Goal: Task Accomplishment & Management: Use online tool/utility

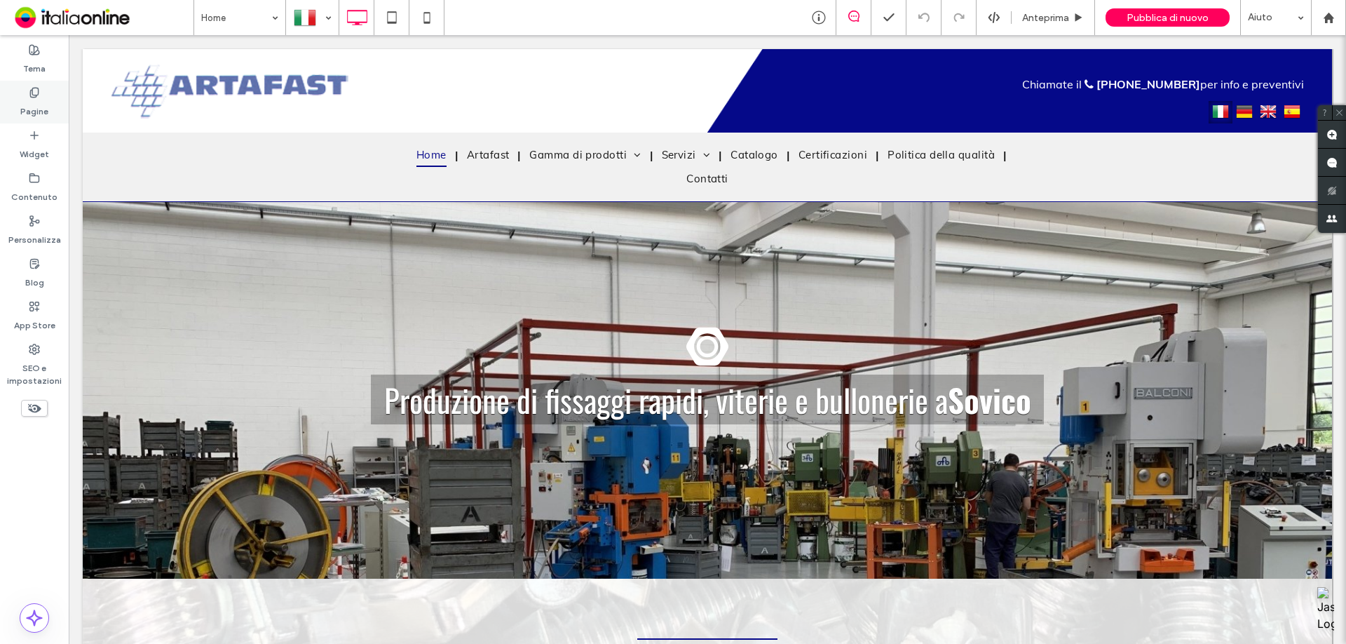
click at [44, 105] on label "Pagine" at bounding box center [34, 108] width 28 height 20
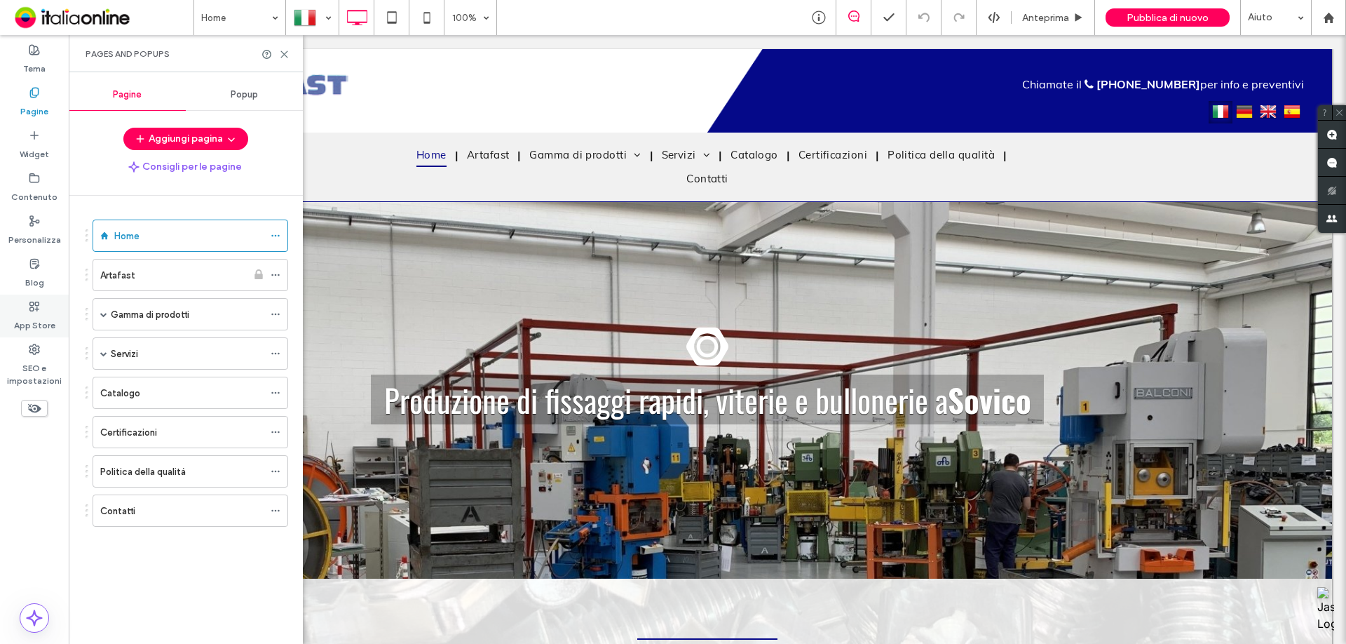
click at [39, 310] on icon at bounding box center [34, 306] width 11 height 11
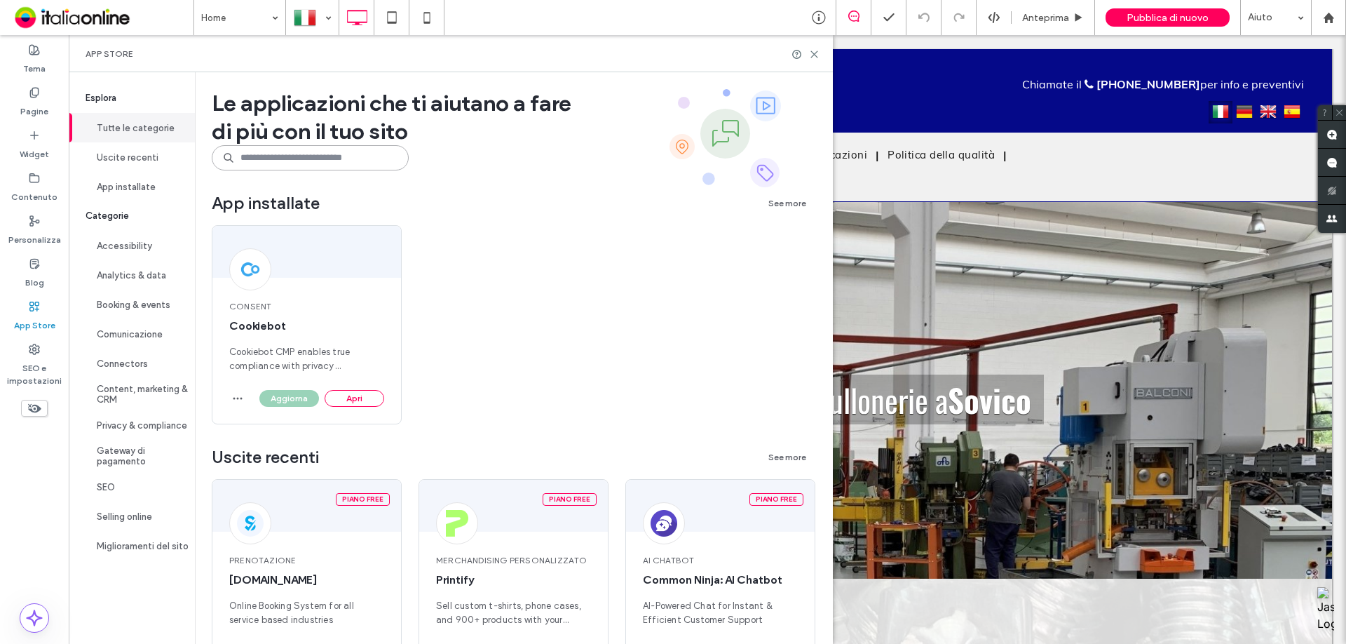
click at [333, 153] on input at bounding box center [310, 157] width 197 height 25
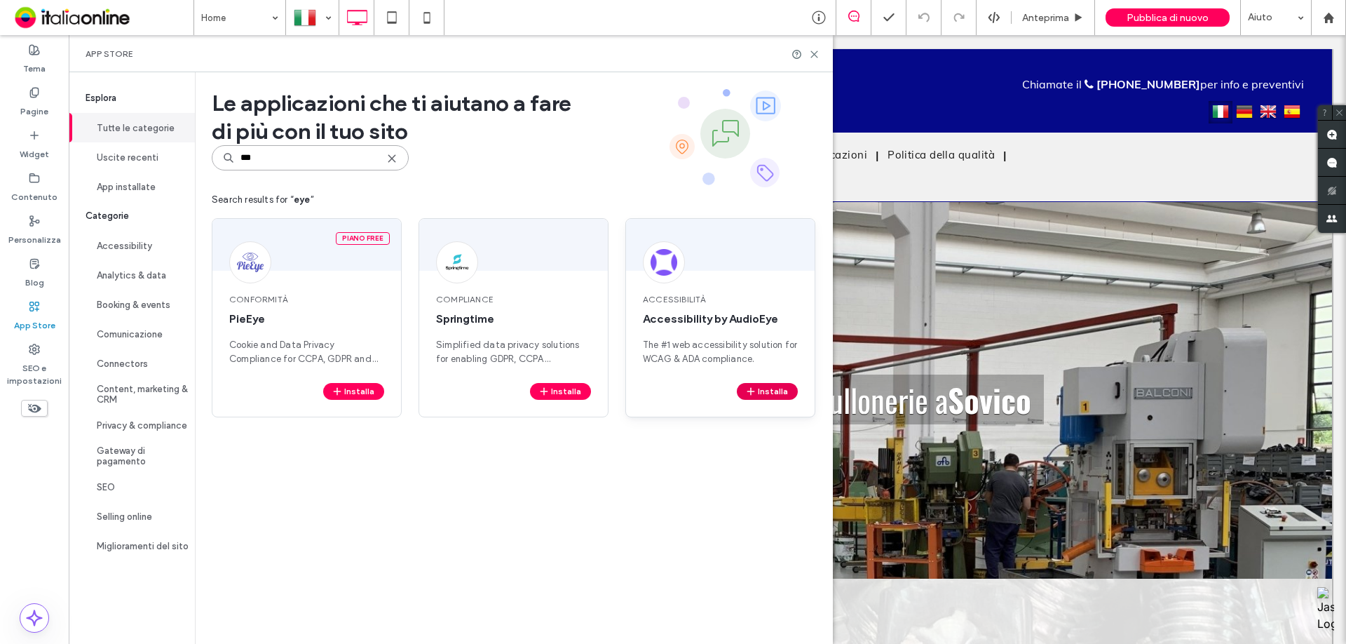
type input "***"
click at [783, 389] on button "Installa" at bounding box center [767, 391] width 61 height 17
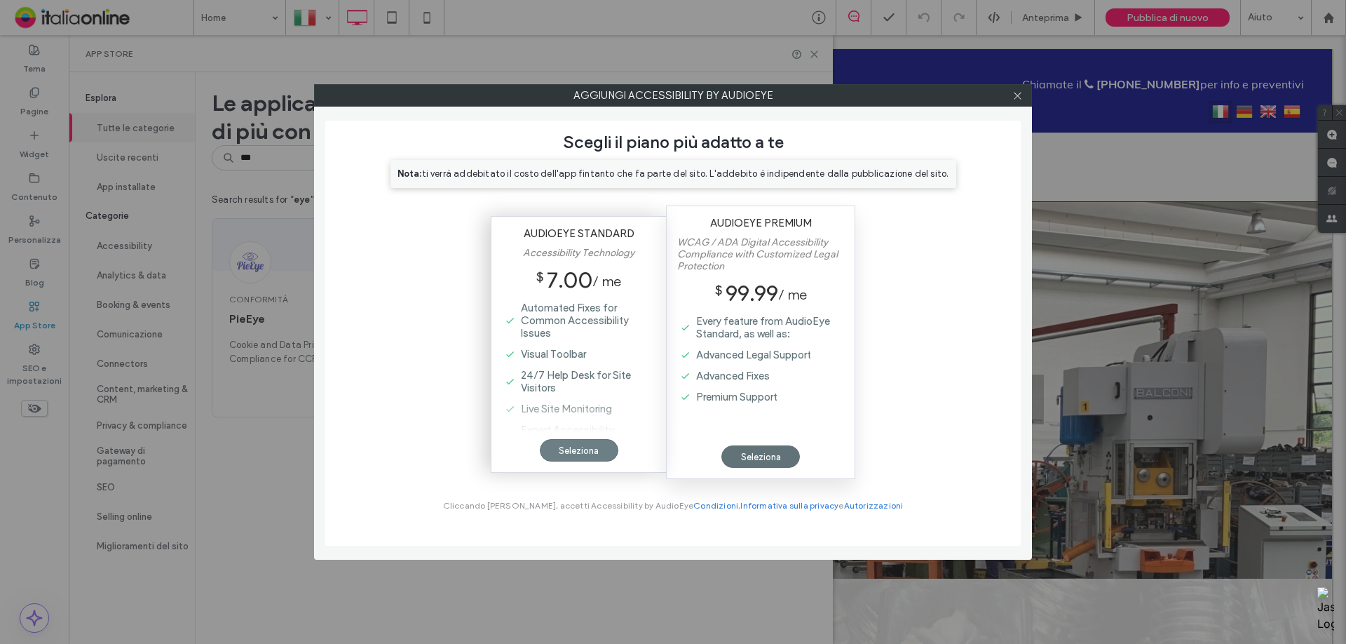
click at [562, 448] on div "Seleziona" at bounding box center [579, 450] width 79 height 22
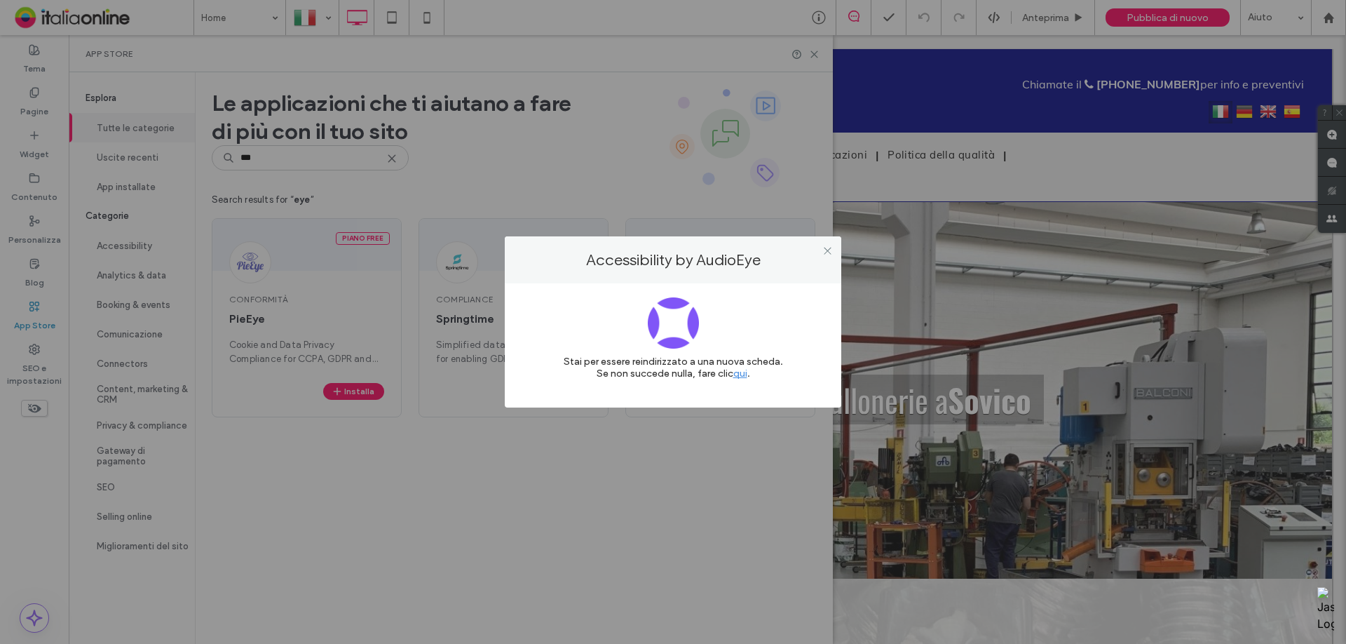
drag, startPoint x: 827, startPoint y: 254, endPoint x: 817, endPoint y: 245, distance: 13.4
click at [827, 254] on icon at bounding box center [827, 250] width 11 height 11
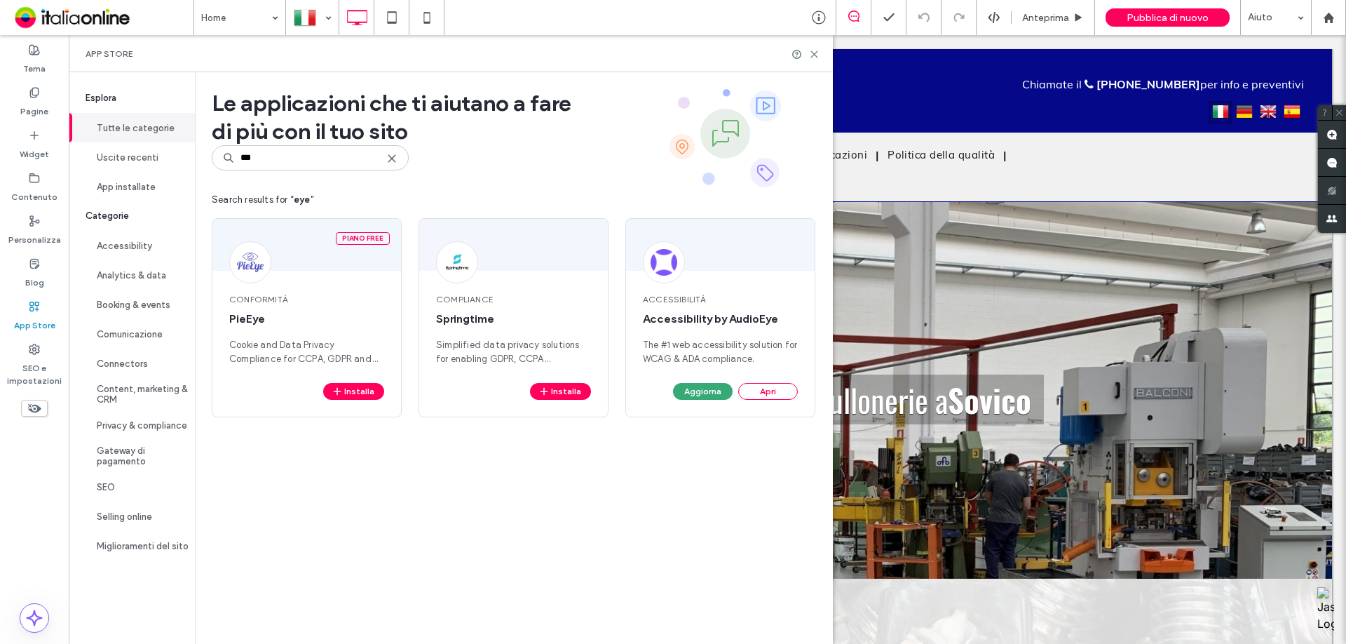
click at [813, 60] on div "App Store" at bounding box center [451, 53] width 764 height 37
click at [814, 58] on icon at bounding box center [814, 54] width 11 height 11
